Goal: Information Seeking & Learning: Learn about a topic

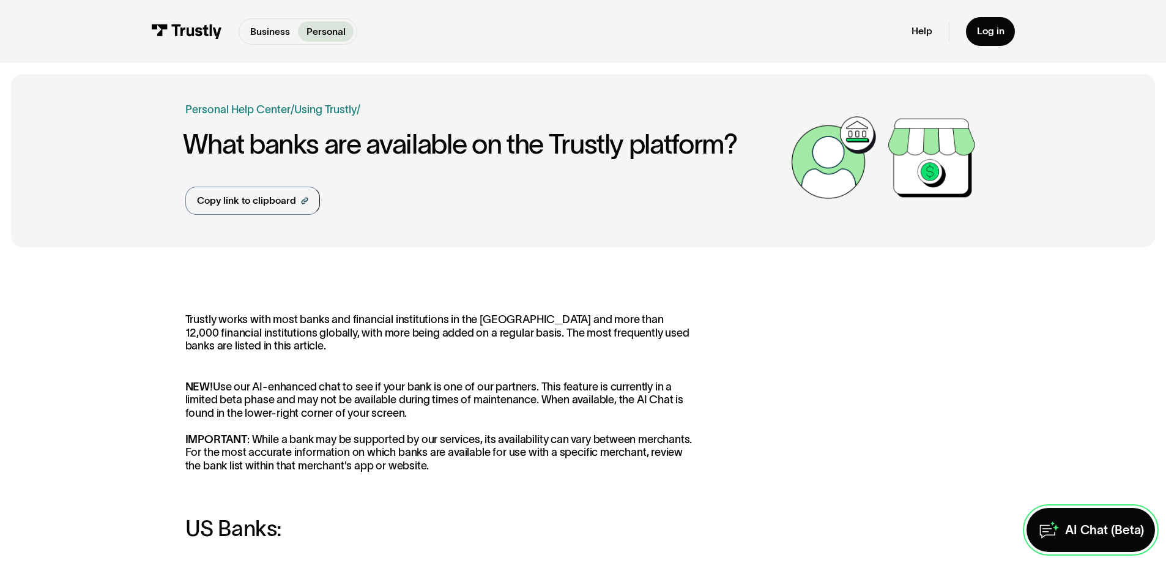
click at [1113, 545] on link "AI Chat (Beta)" at bounding box center [1090, 530] width 128 height 44
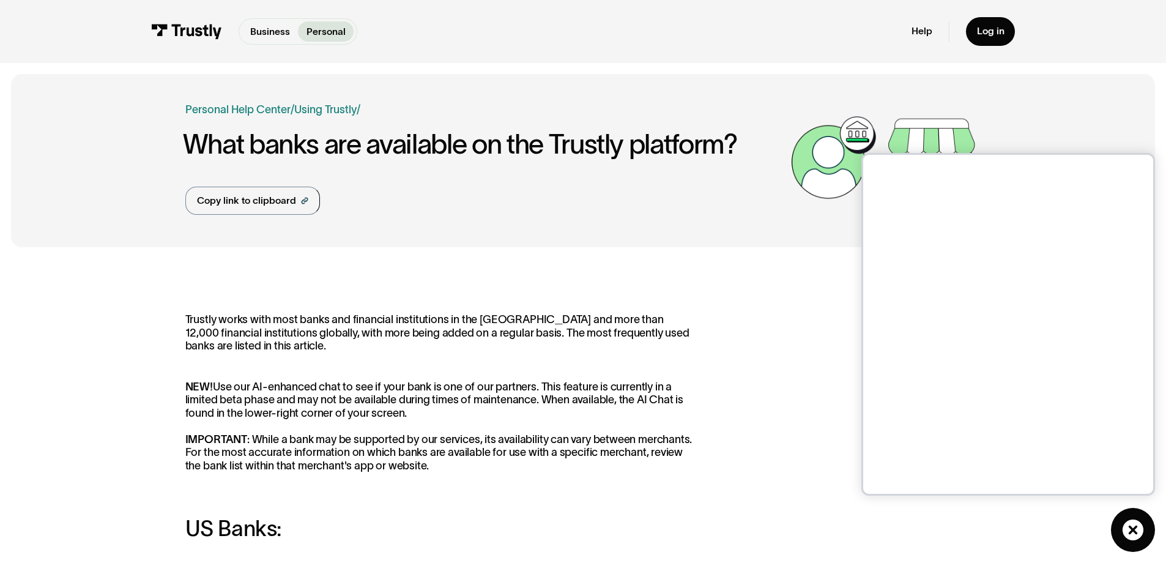
click at [1133, 527] on icon at bounding box center [1132, 529] width 21 height 21
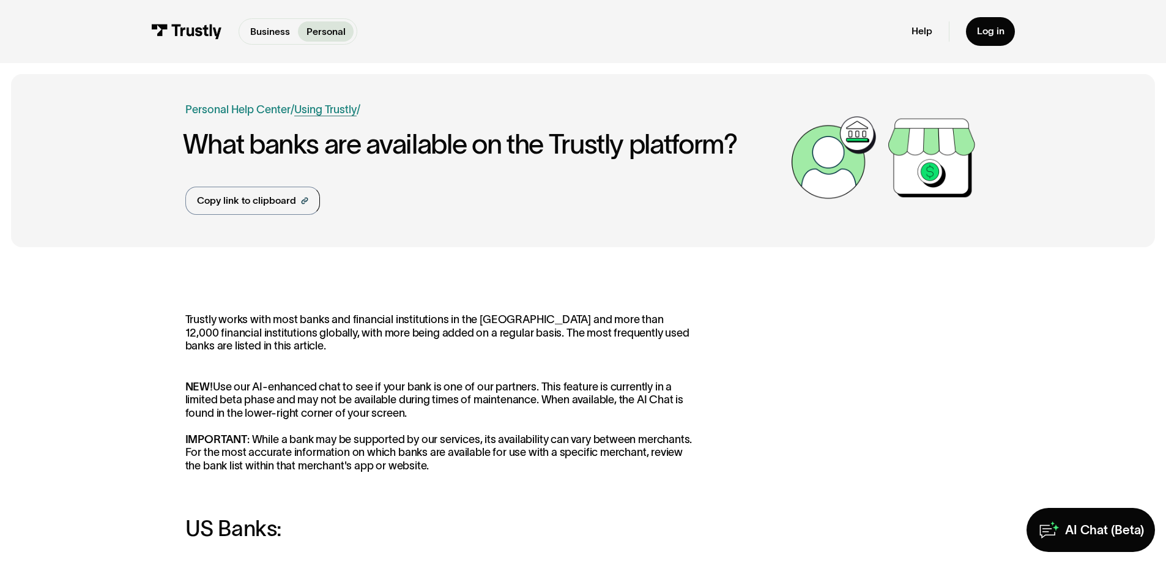
click at [294, 116] on link "Using Trustly" at bounding box center [325, 109] width 62 height 12
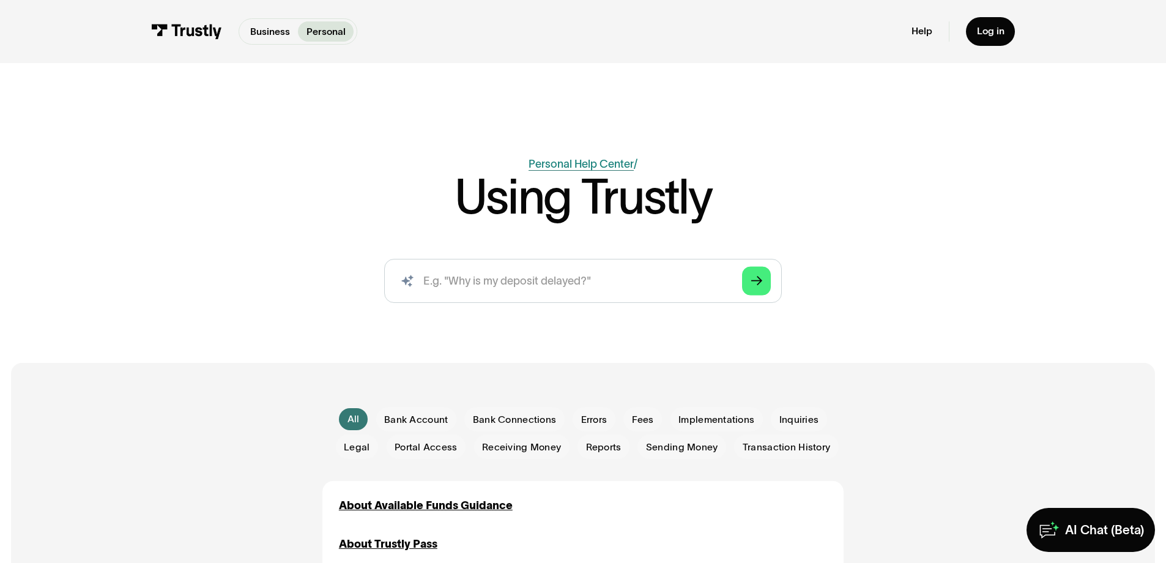
click at [555, 170] on link "Personal Help Center" at bounding box center [580, 164] width 105 height 12
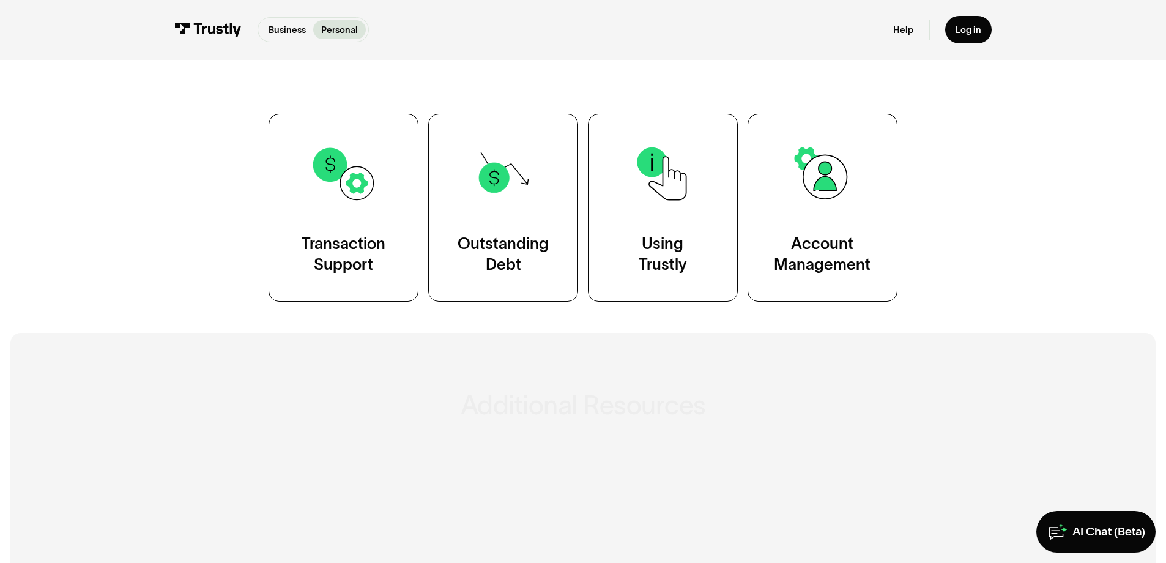
scroll to position [258, 0]
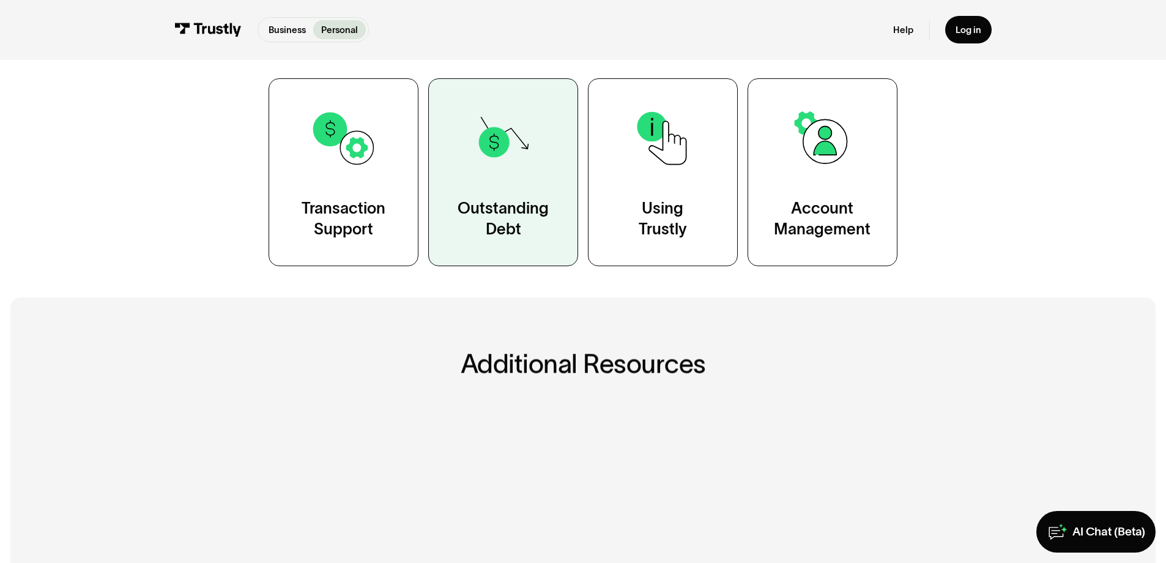
click at [531, 240] on div "Outstanding Debt" at bounding box center [503, 219] width 91 height 42
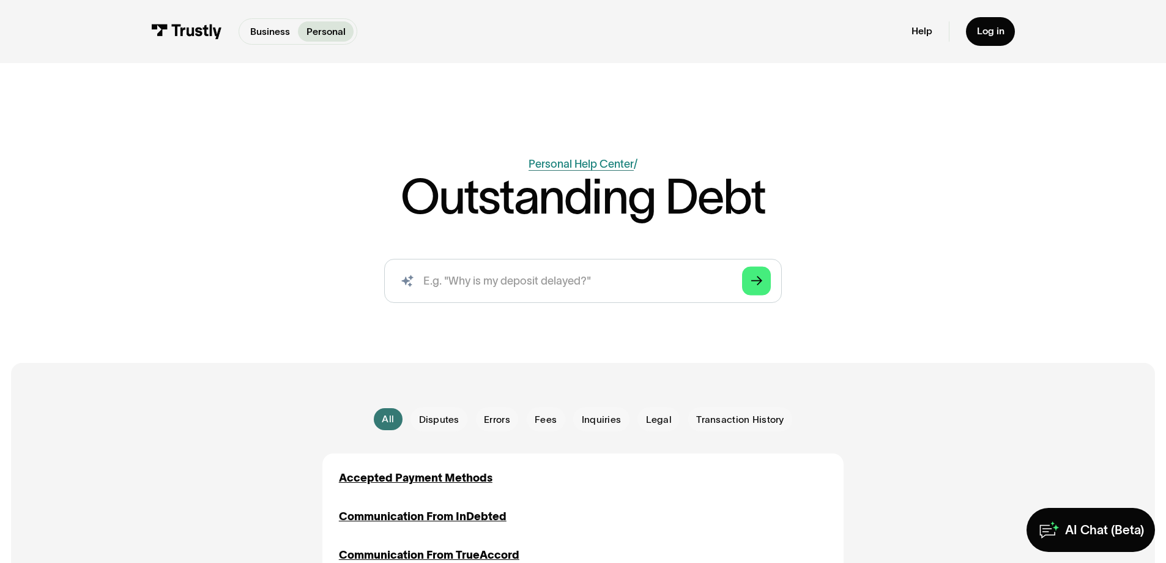
click at [576, 170] on link "Personal Help Center" at bounding box center [580, 164] width 105 height 12
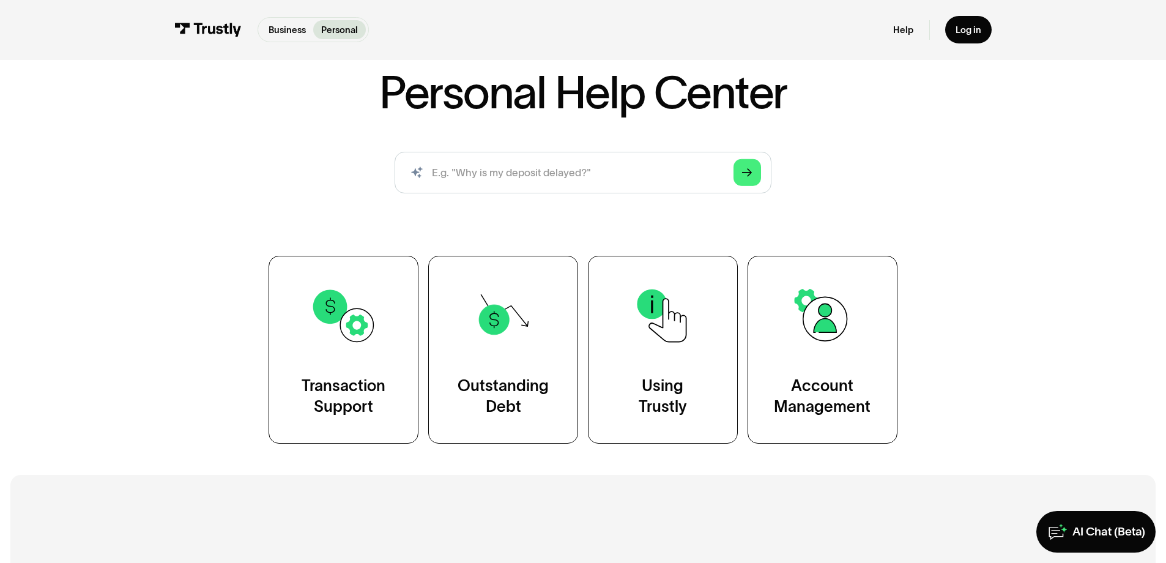
scroll to position [165, 0]
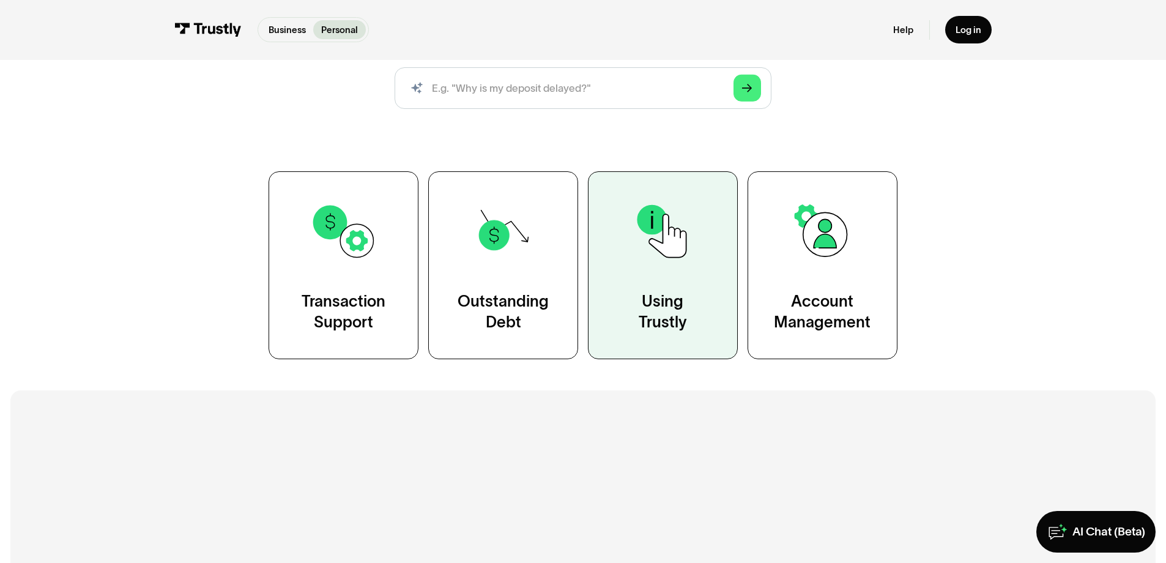
click at [672, 352] on link "Using Trustly" at bounding box center [663, 265] width 150 height 188
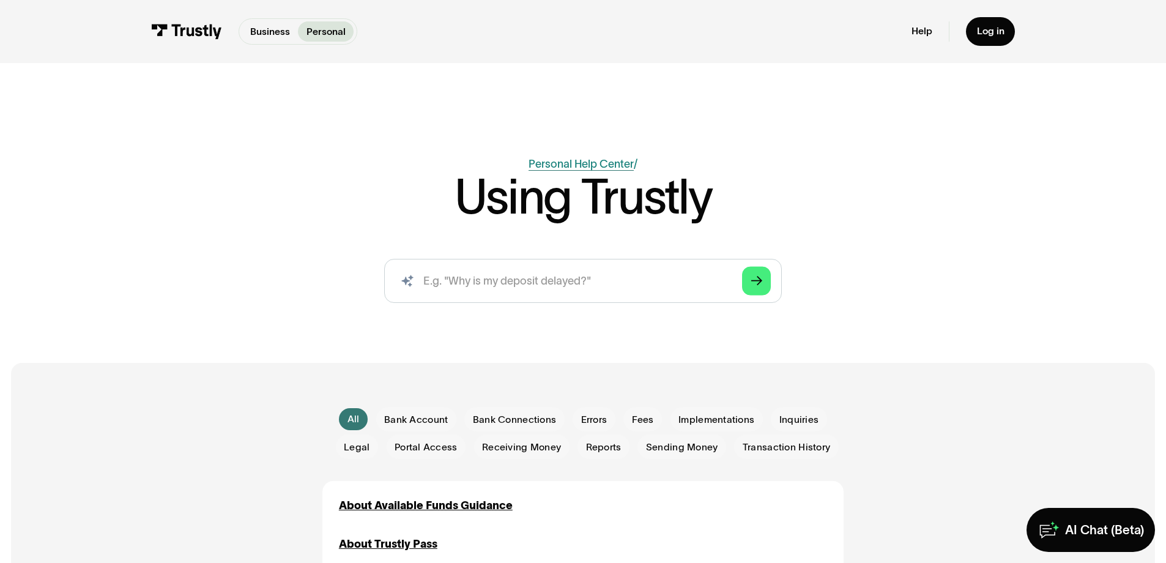
click at [602, 170] on link "Personal Help Center" at bounding box center [580, 164] width 105 height 12
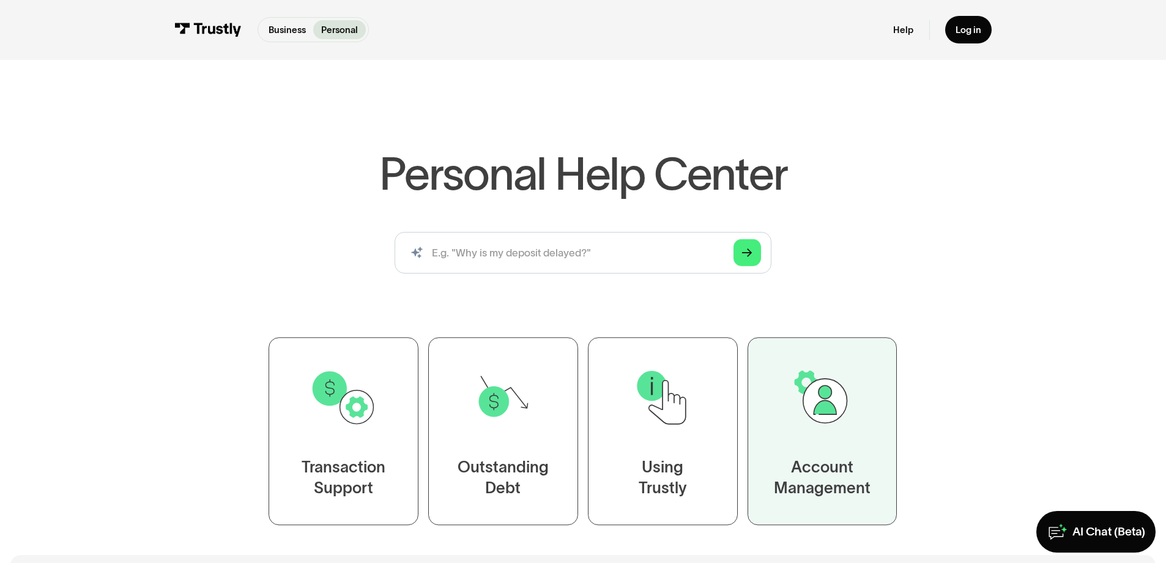
click at [845, 431] on img at bounding box center [821, 396] width 67 height 67
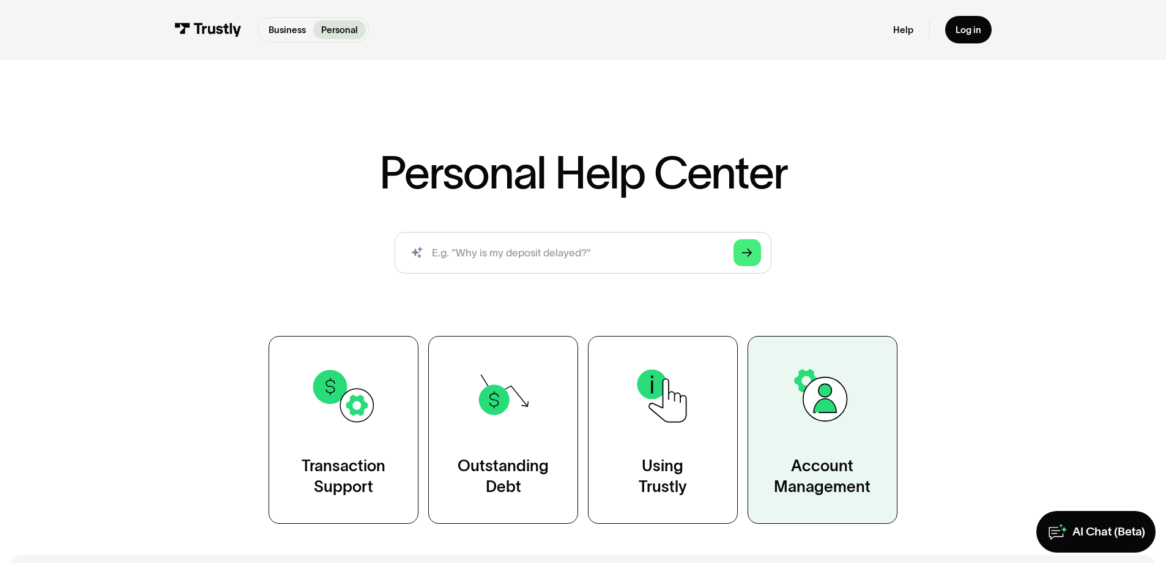
click at [845, 429] on img at bounding box center [821, 395] width 67 height 67
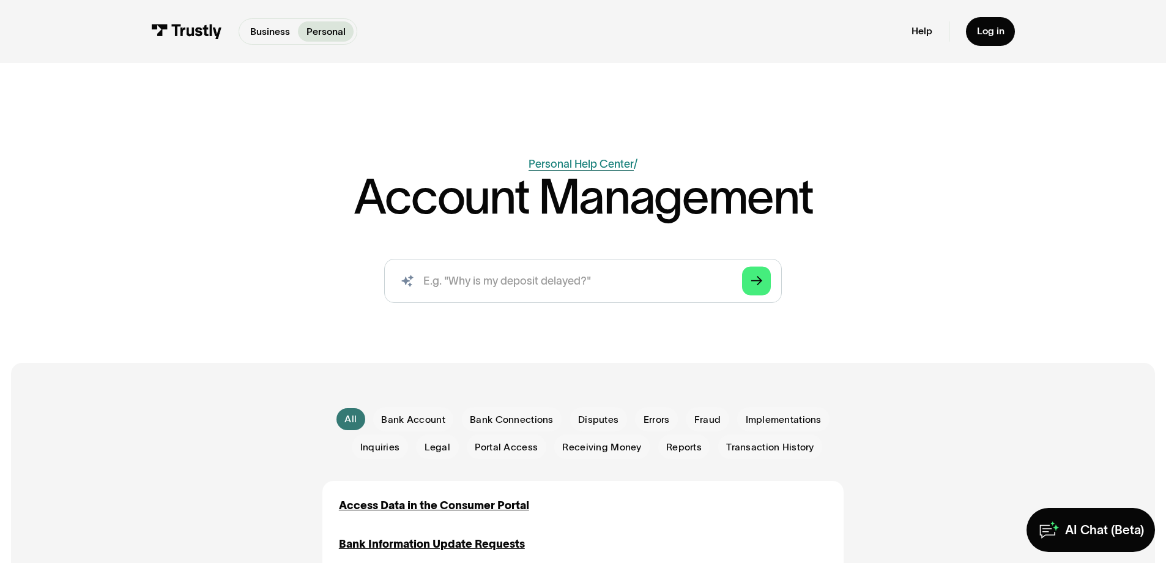
click at [602, 170] on link "Personal Help Center" at bounding box center [580, 164] width 105 height 12
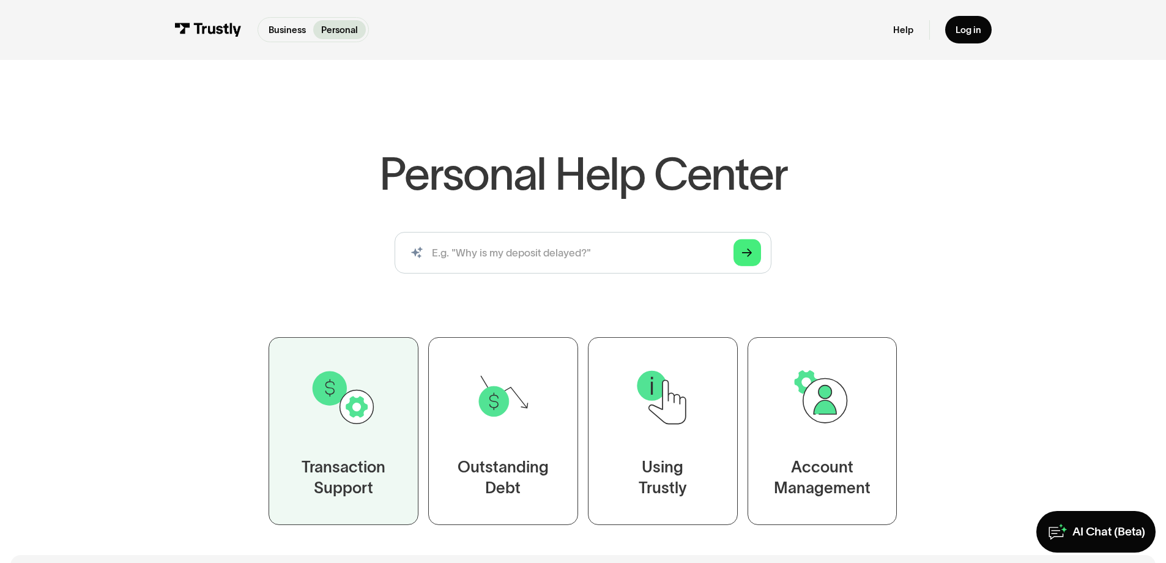
click at [335, 431] on img at bounding box center [343, 396] width 67 height 67
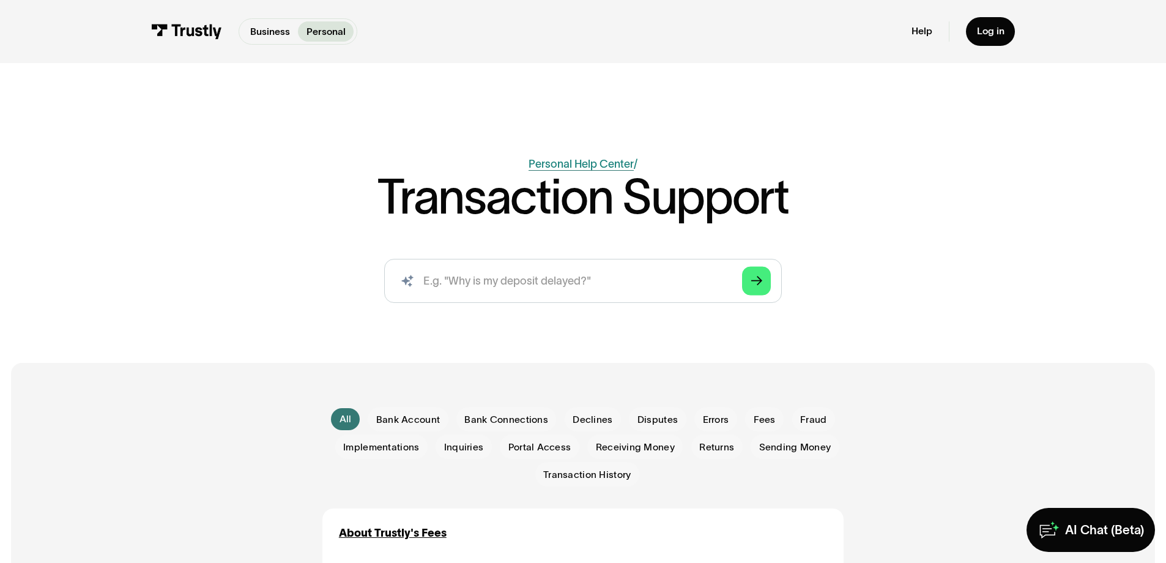
click at [536, 170] on link "Personal Help Center" at bounding box center [580, 164] width 105 height 12
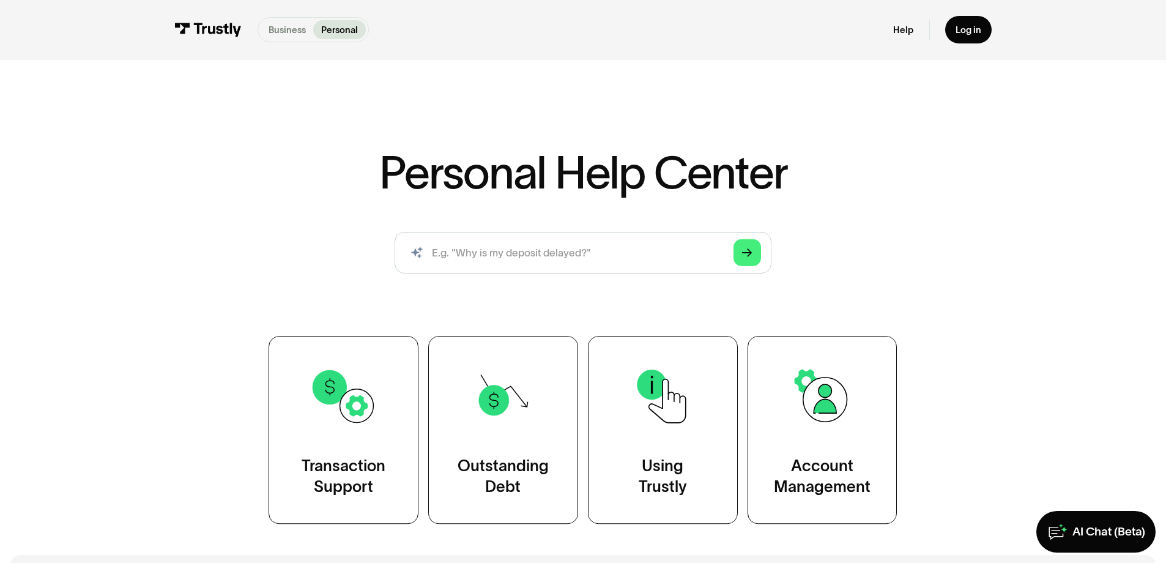
click at [269, 37] on p "Business" at bounding box center [287, 29] width 37 height 13
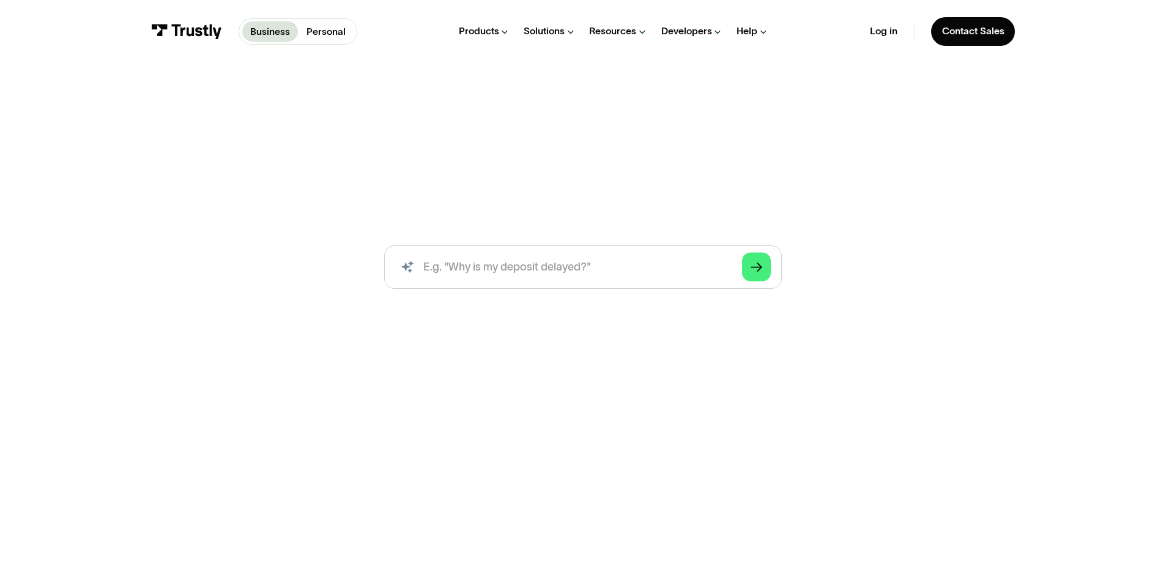
click at [854, 109] on div "Business Help Center Business Help Center / Merchant Portal Support / Viewing A…" at bounding box center [583, 312] width 1166 height 483
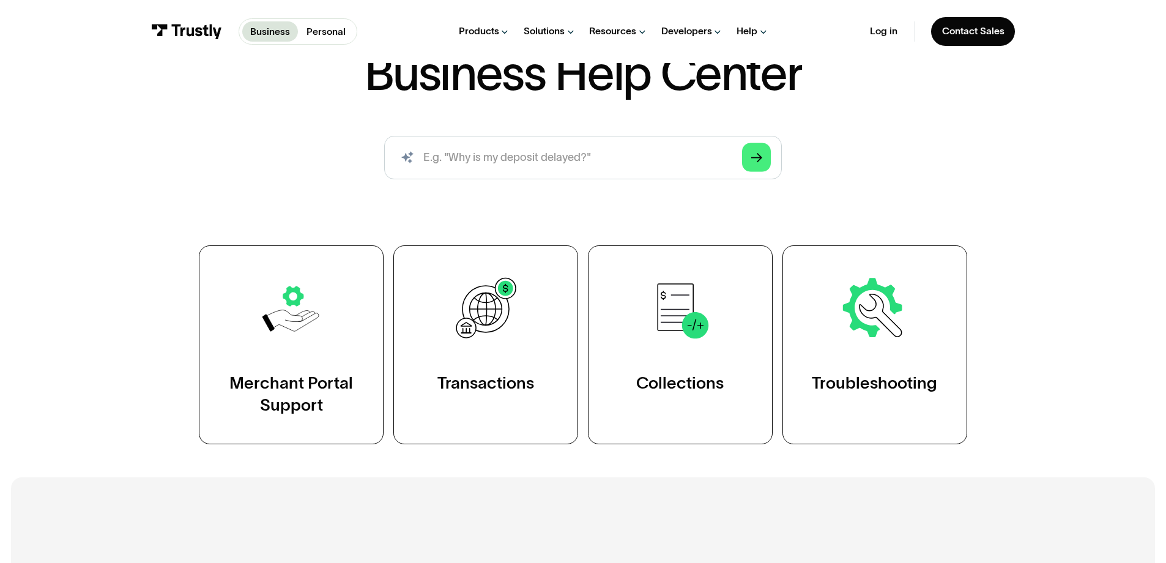
scroll to position [213, 0]
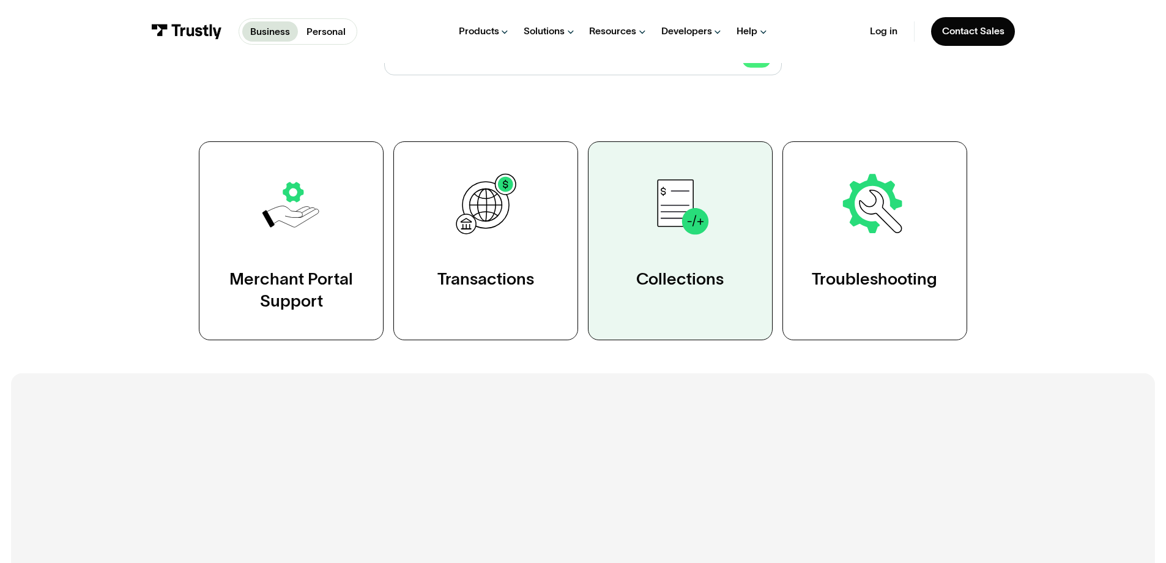
click at [633, 284] on link "Collections" at bounding box center [680, 240] width 185 height 199
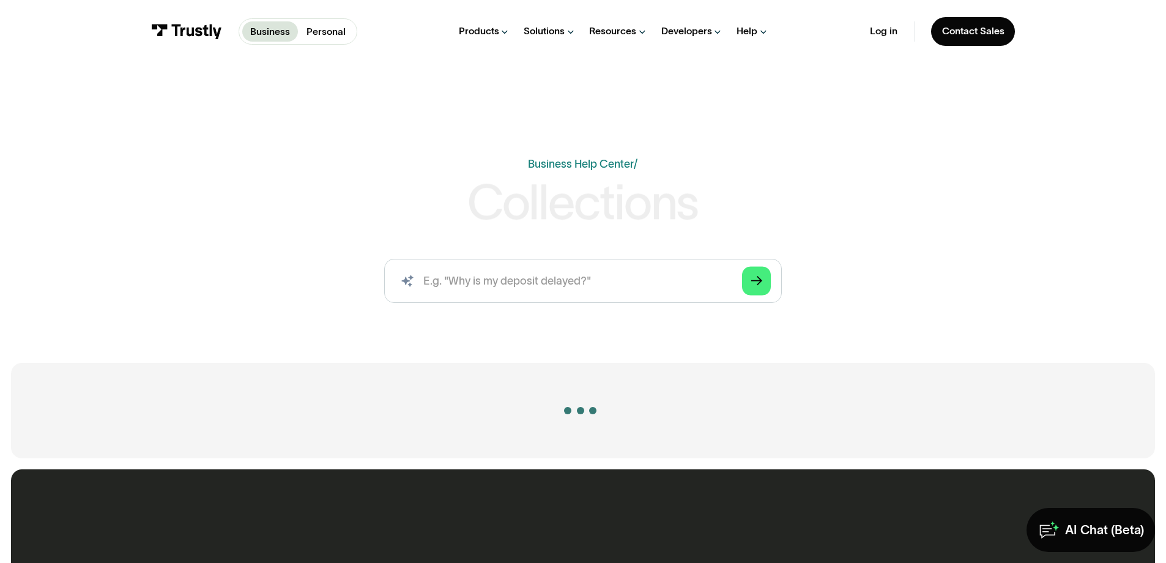
scroll to position [1, 0]
